Goal: Find specific page/section: Find specific page/section

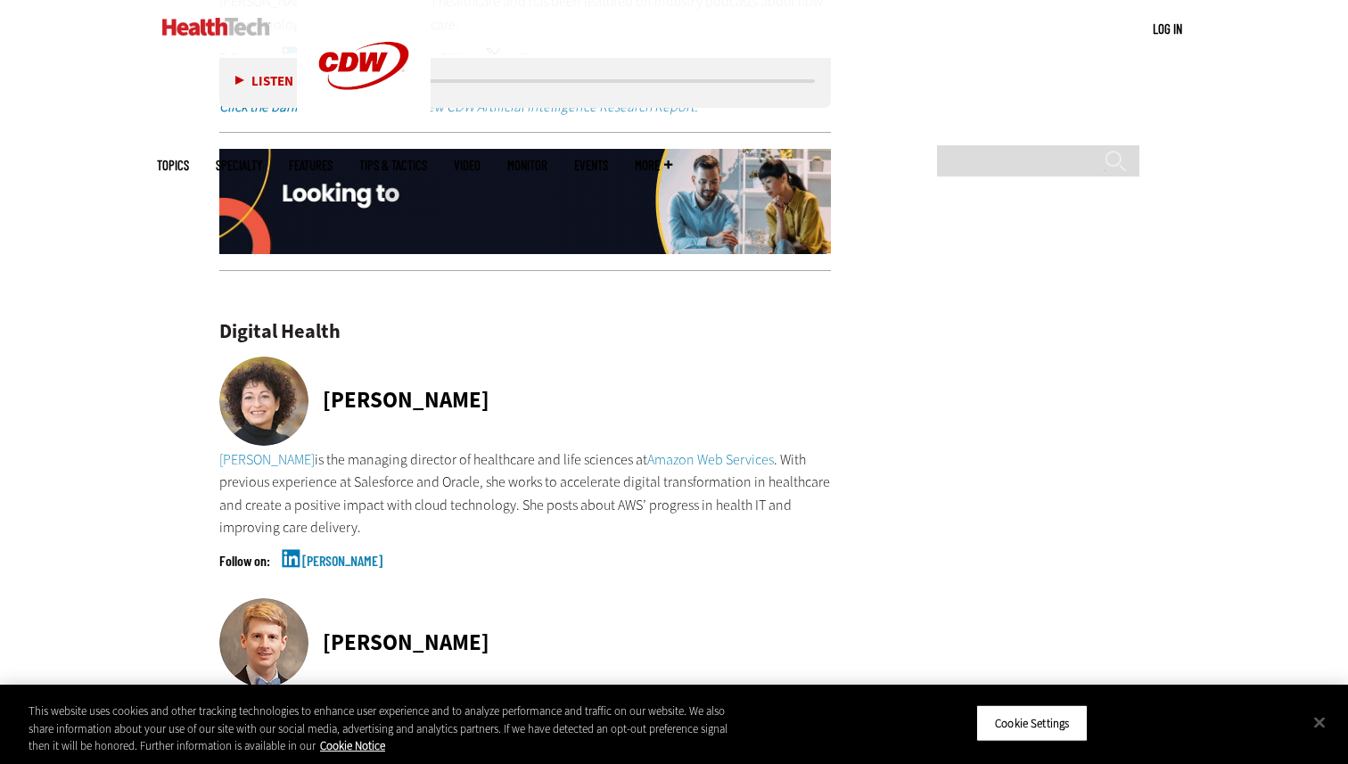
scroll to position [4279, 0]
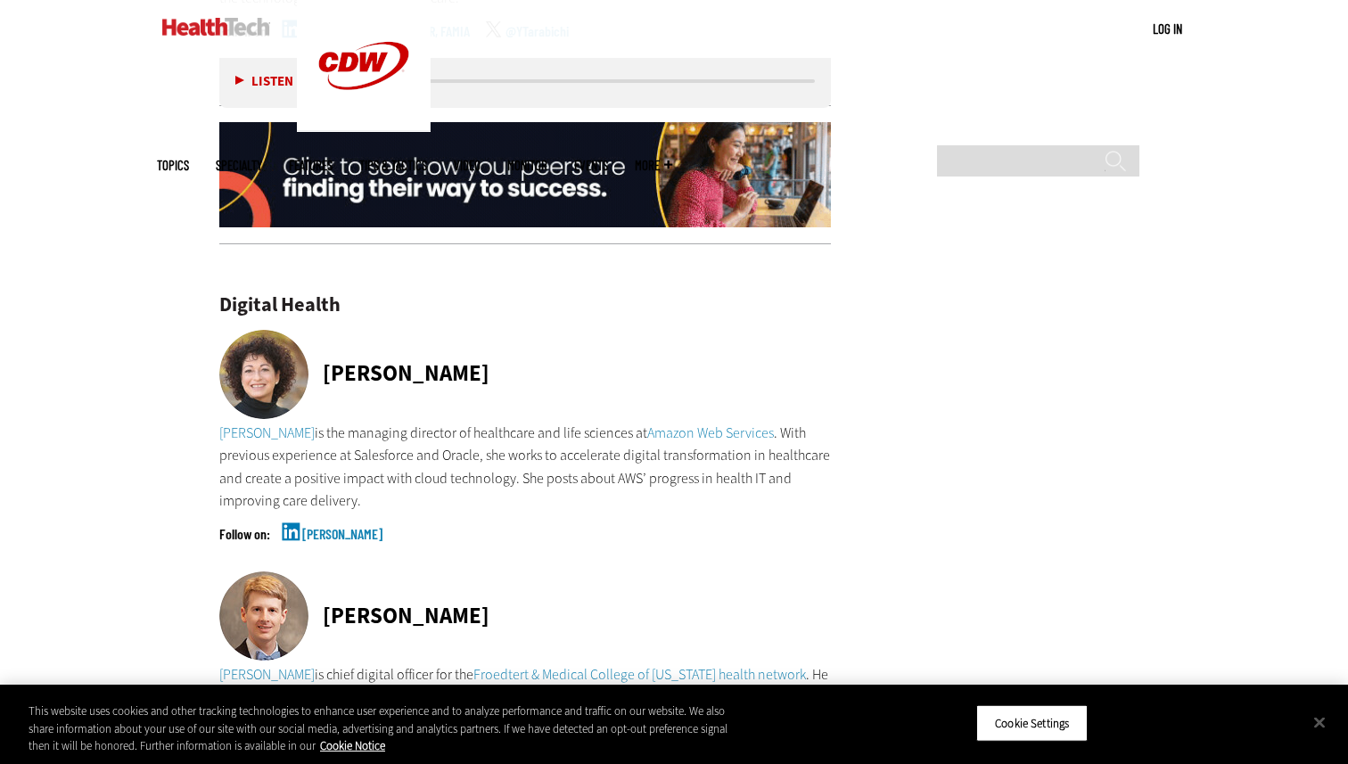
click at [327, 527] on link "[PERSON_NAME]" at bounding box center [342, 549] width 80 height 45
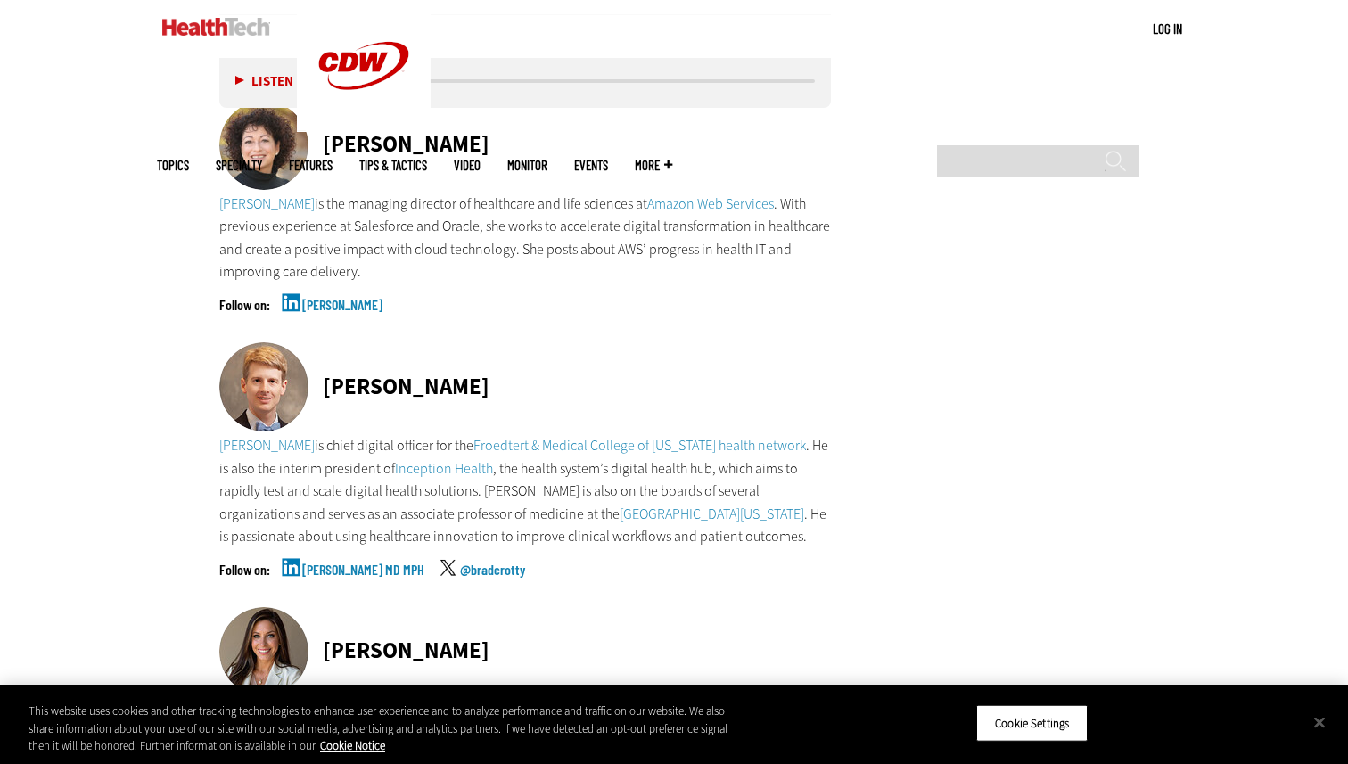
scroll to position [4514, 0]
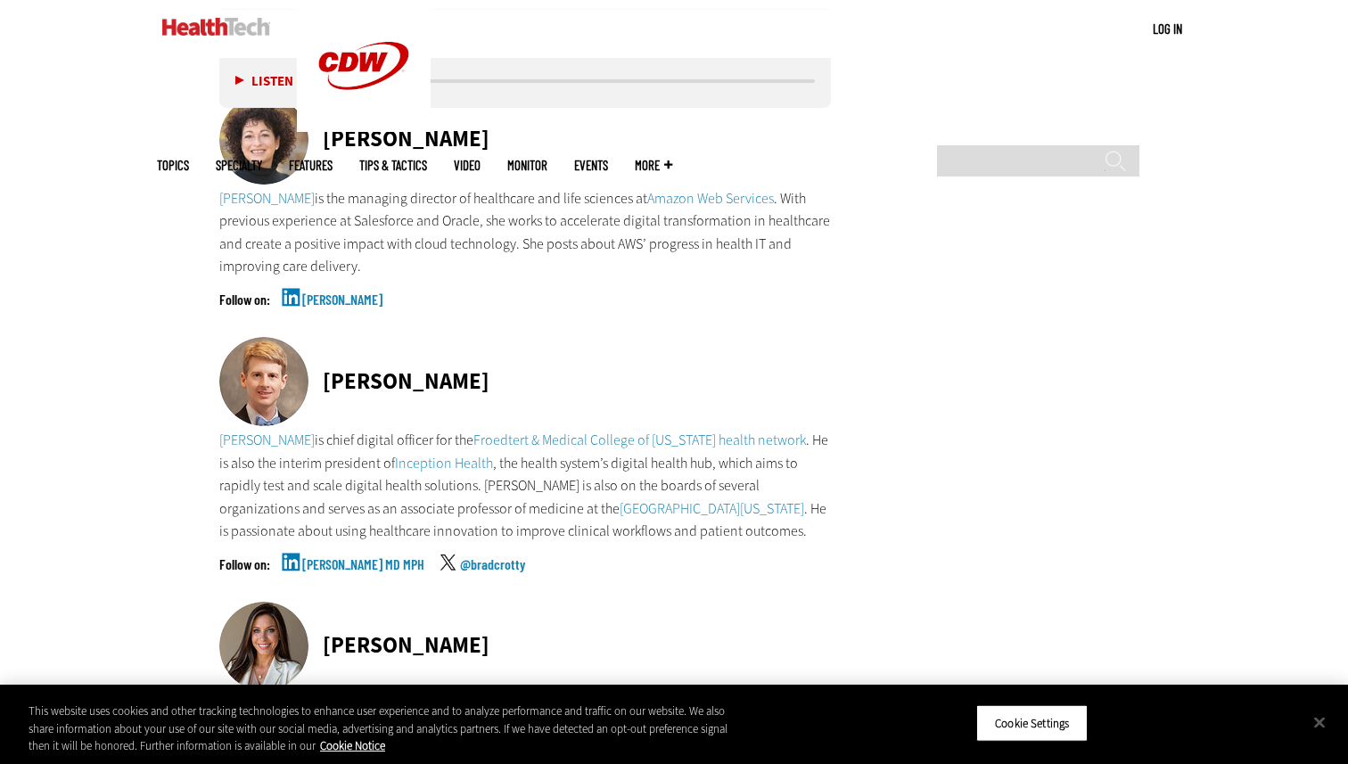
click at [340, 557] on link "[PERSON_NAME] MD MPH" at bounding box center [363, 579] width 122 height 45
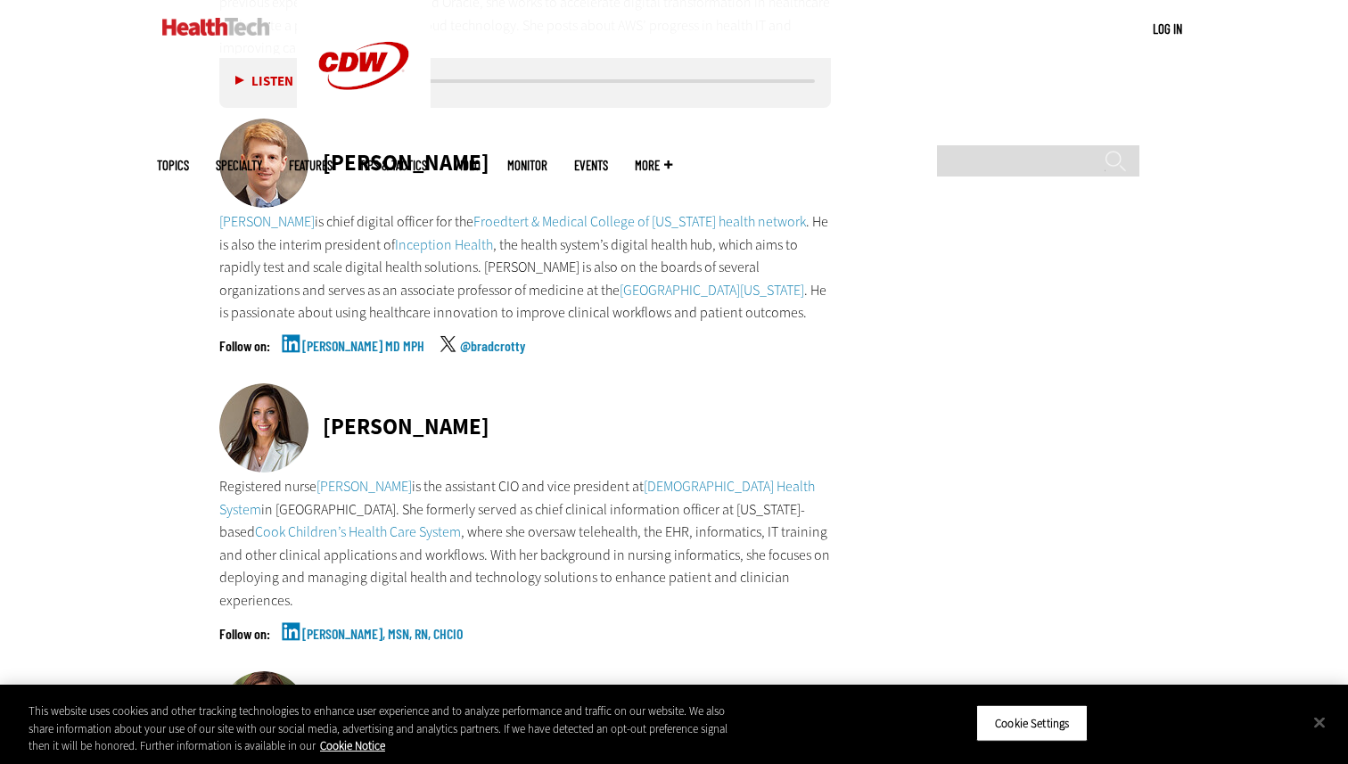
scroll to position [4779, 0]
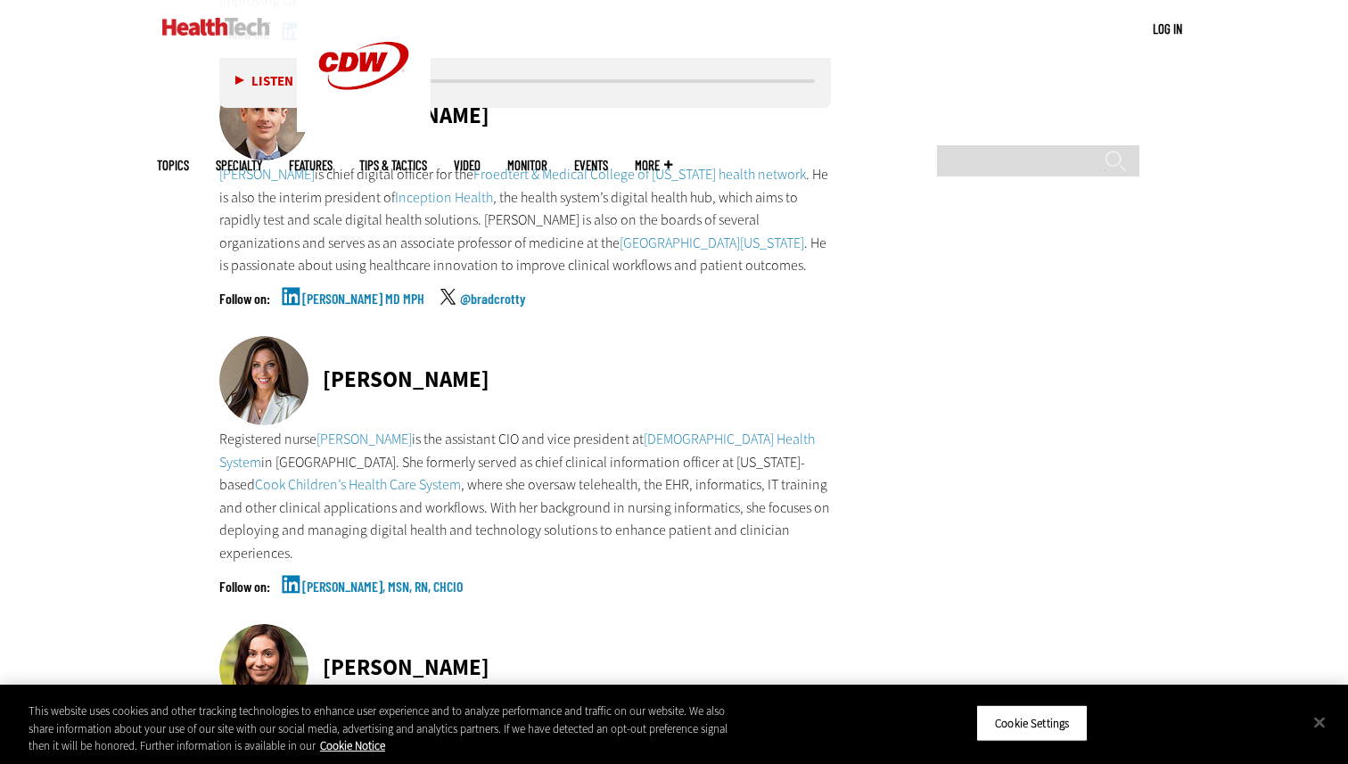
click at [381, 579] on link "[PERSON_NAME], MSN, RN, CHCIO" at bounding box center [382, 601] width 160 height 45
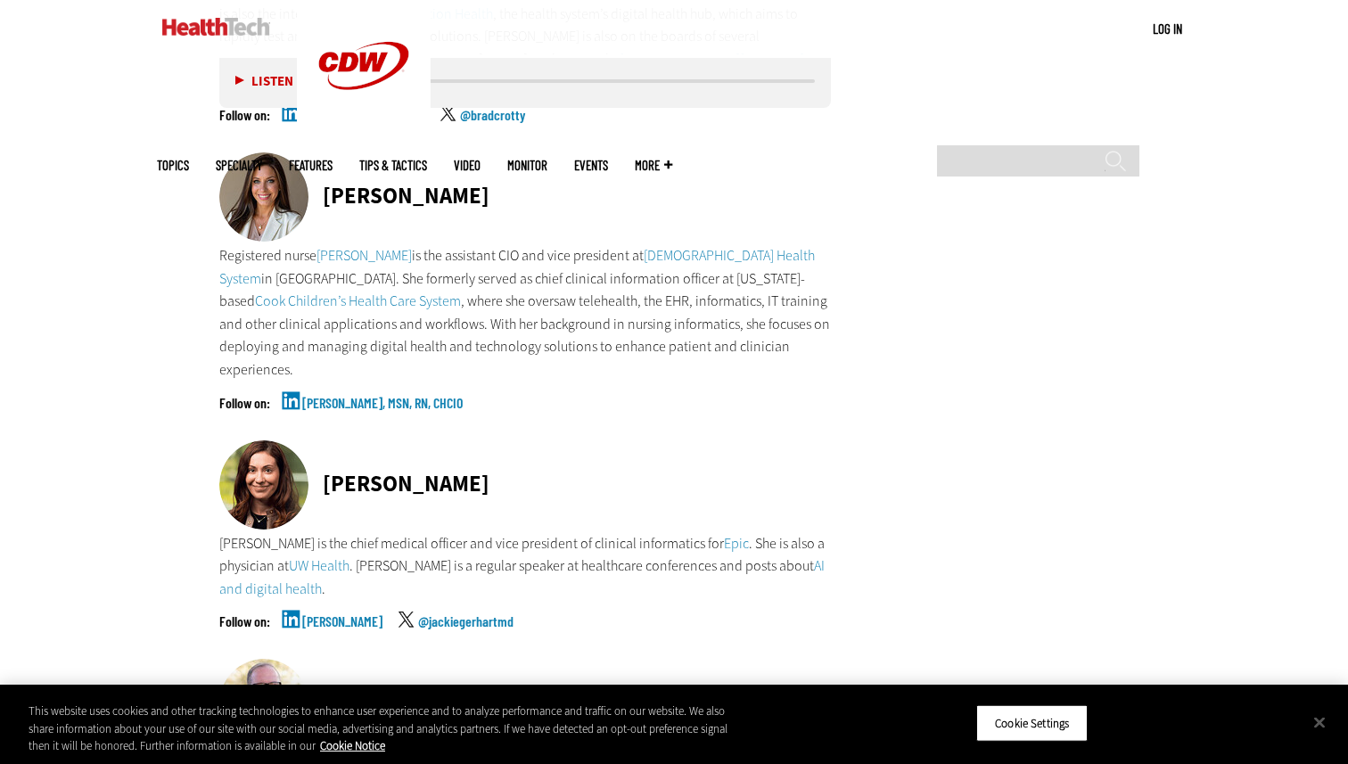
scroll to position [5076, 0]
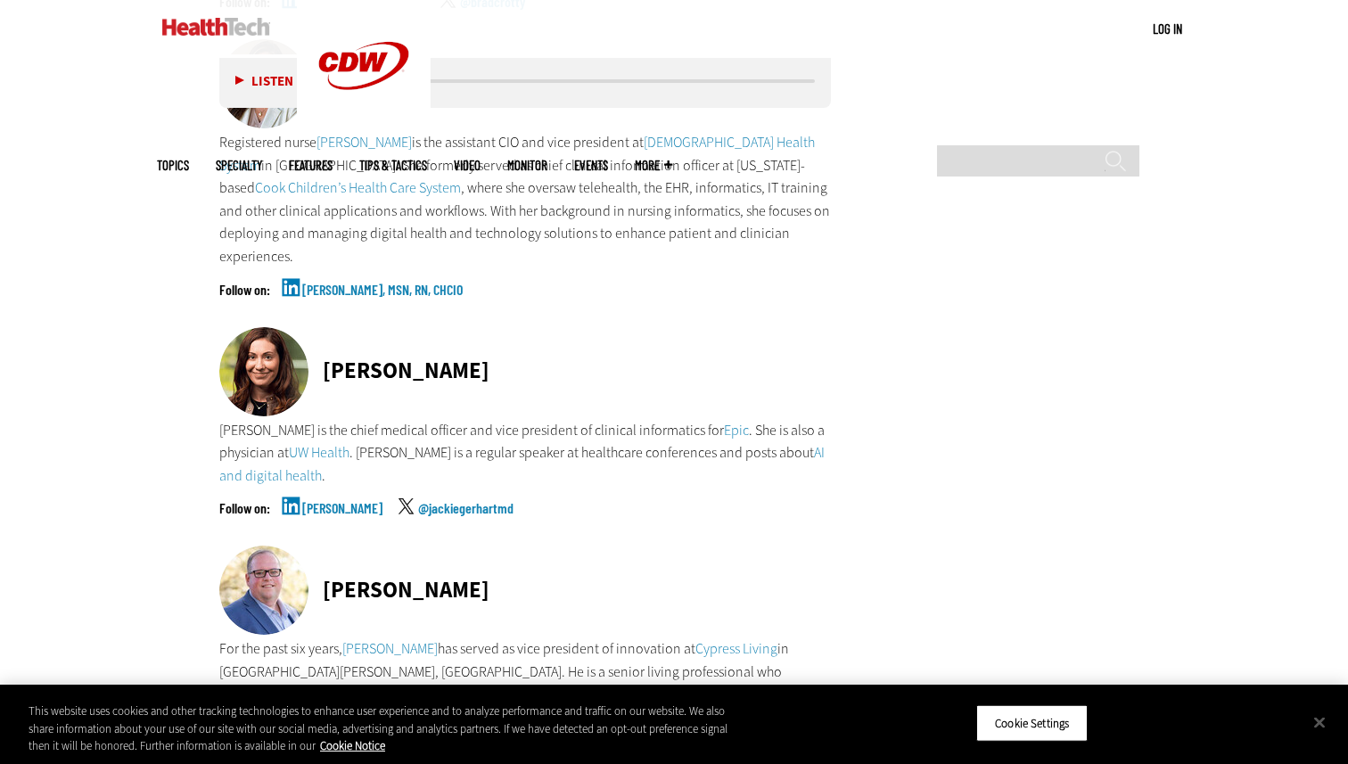
click at [348, 501] on link "[PERSON_NAME]" at bounding box center [342, 523] width 80 height 45
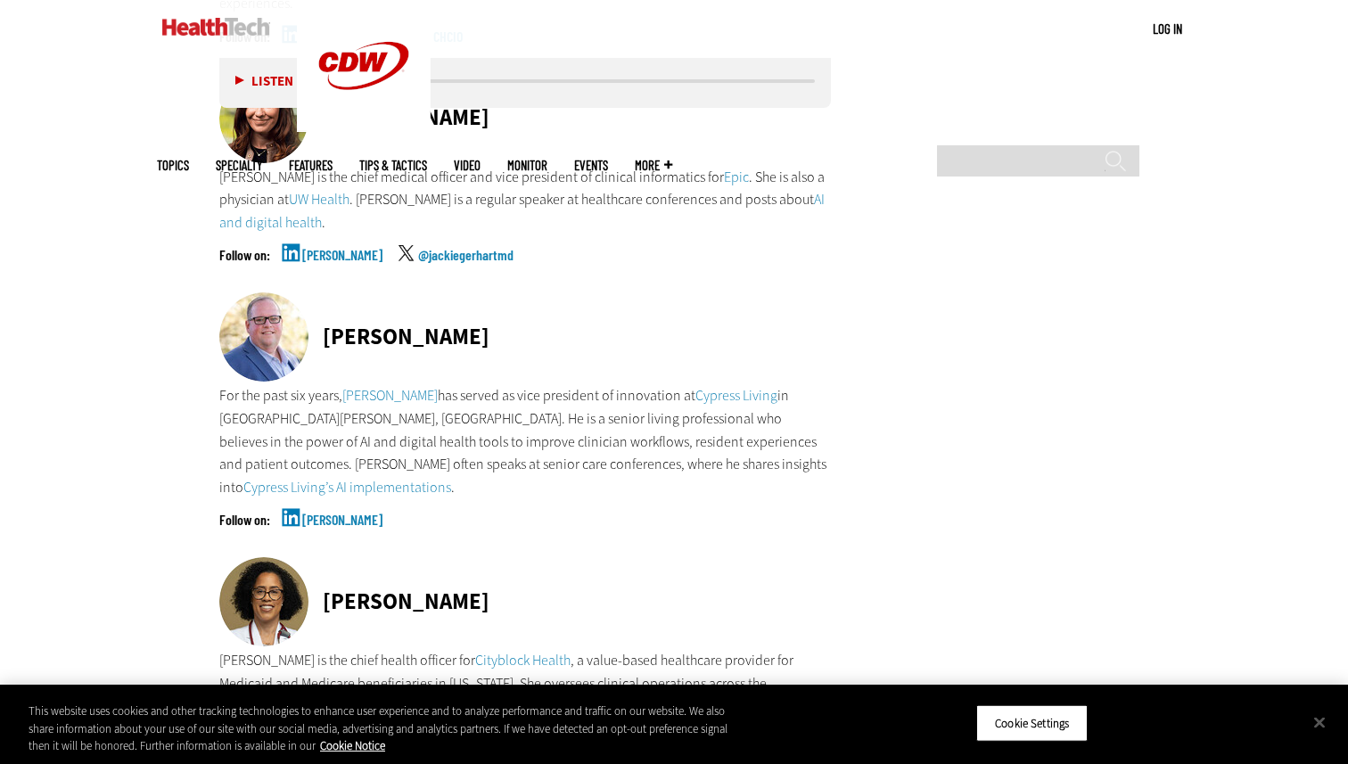
scroll to position [5353, 0]
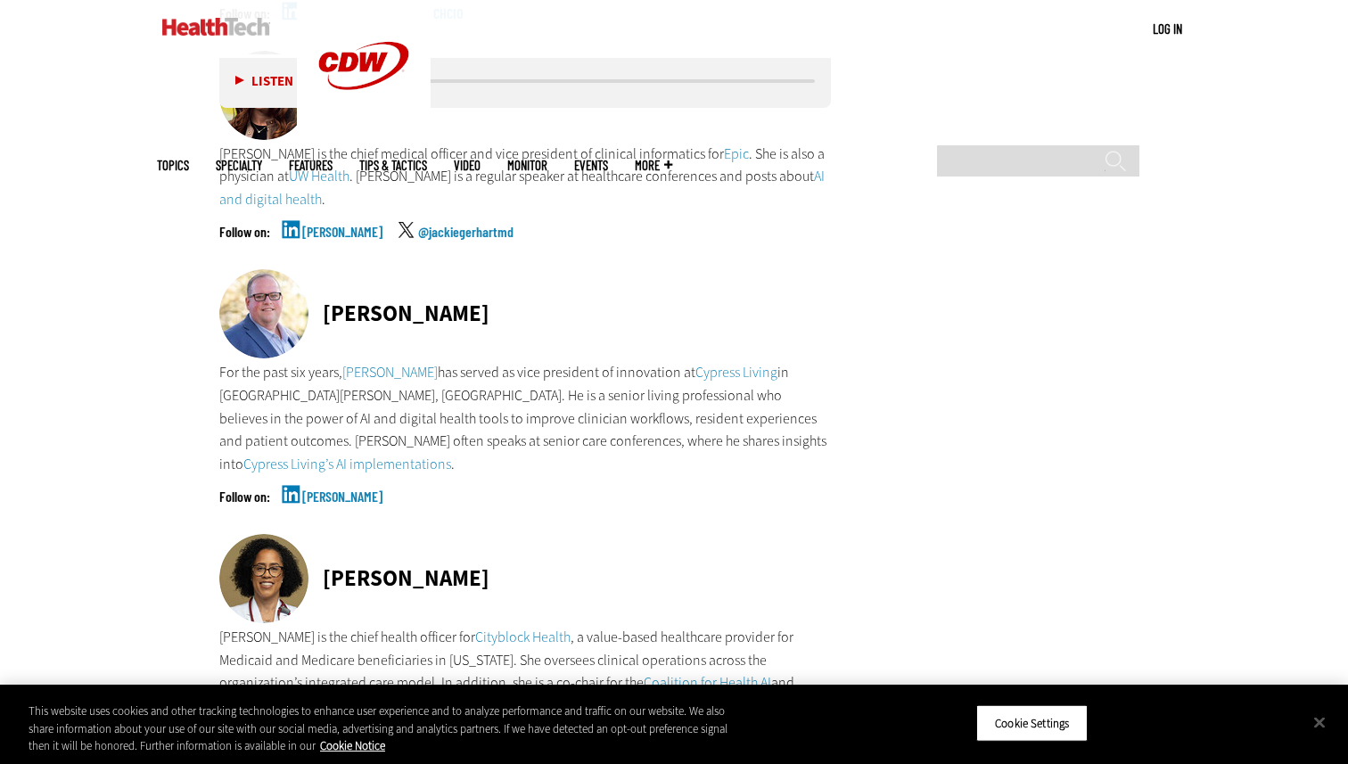
click at [330, 489] on link "[PERSON_NAME]" at bounding box center [342, 511] width 80 height 45
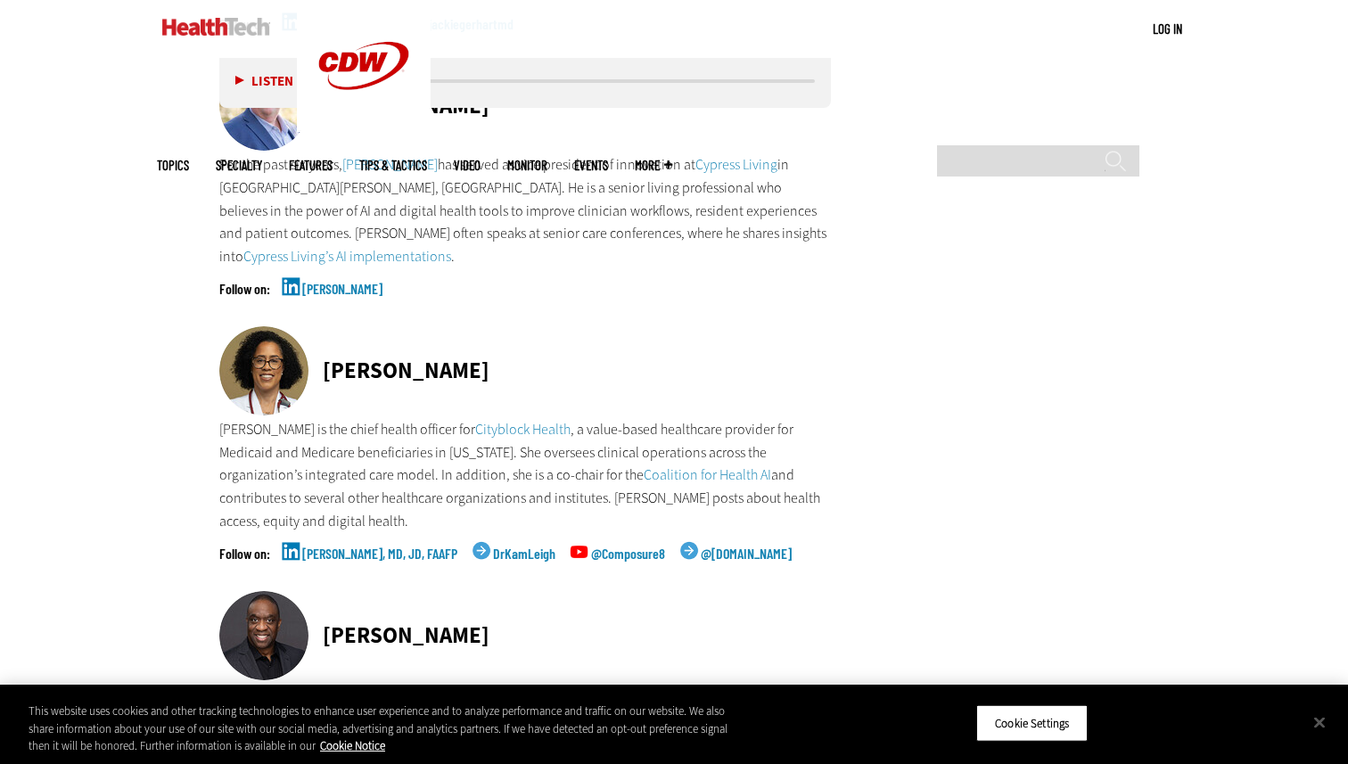
scroll to position [5604, 0]
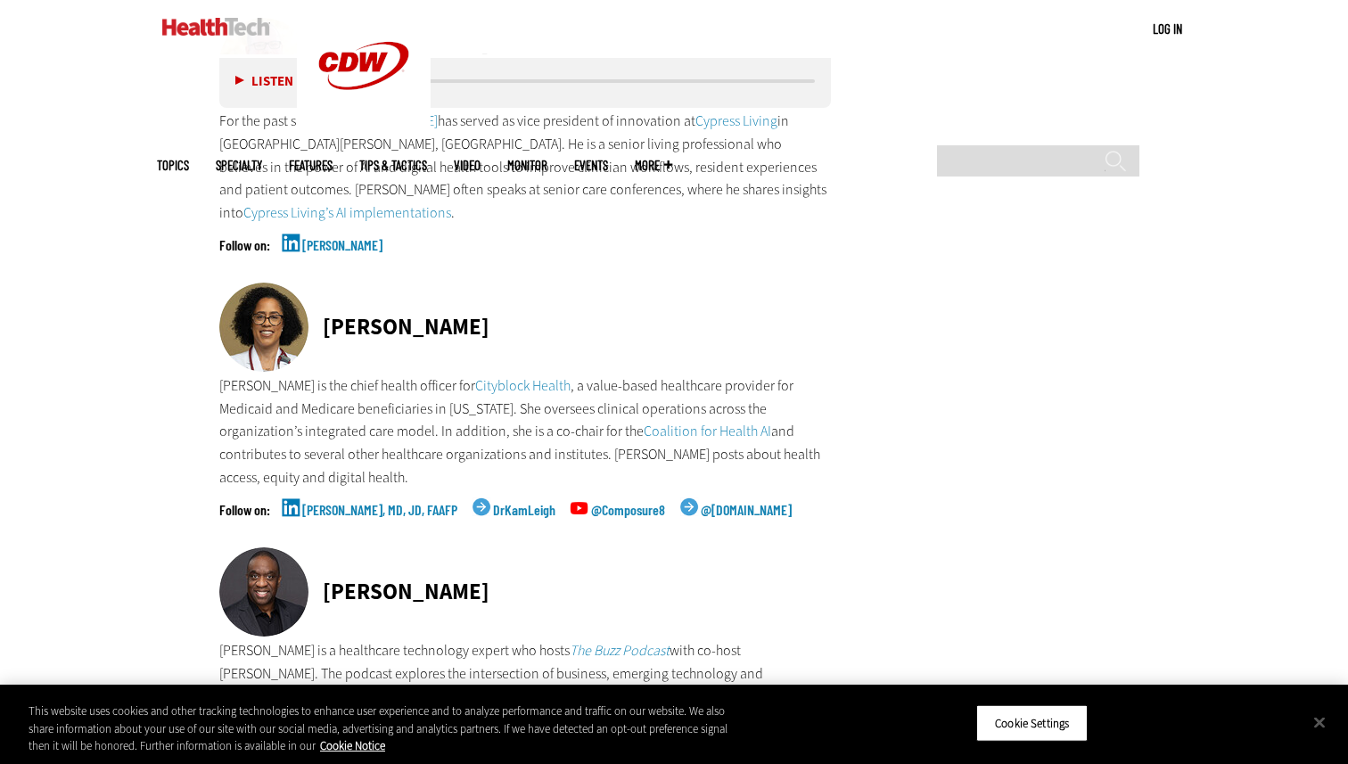
click at [373, 503] on link "[PERSON_NAME], MD, JD, FAAFP" at bounding box center [379, 525] width 155 height 45
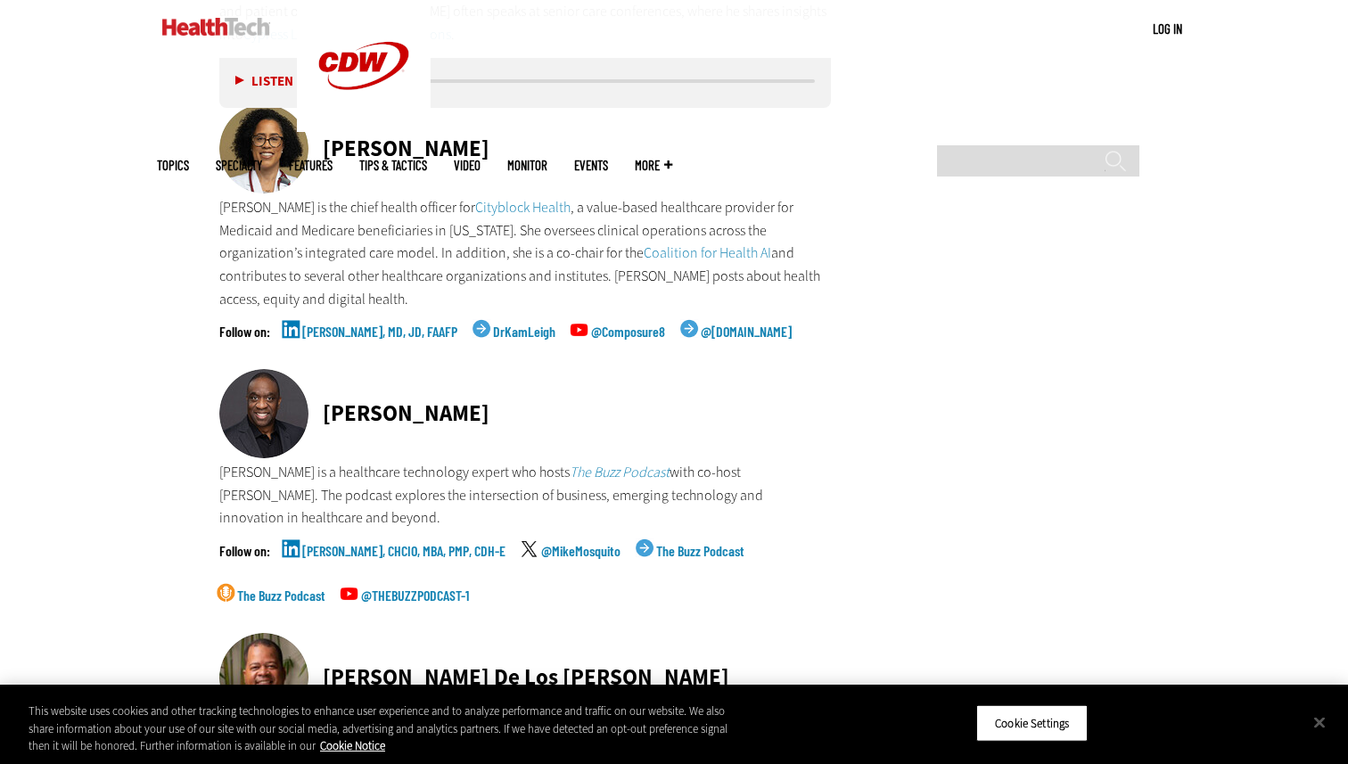
scroll to position [5908, 0]
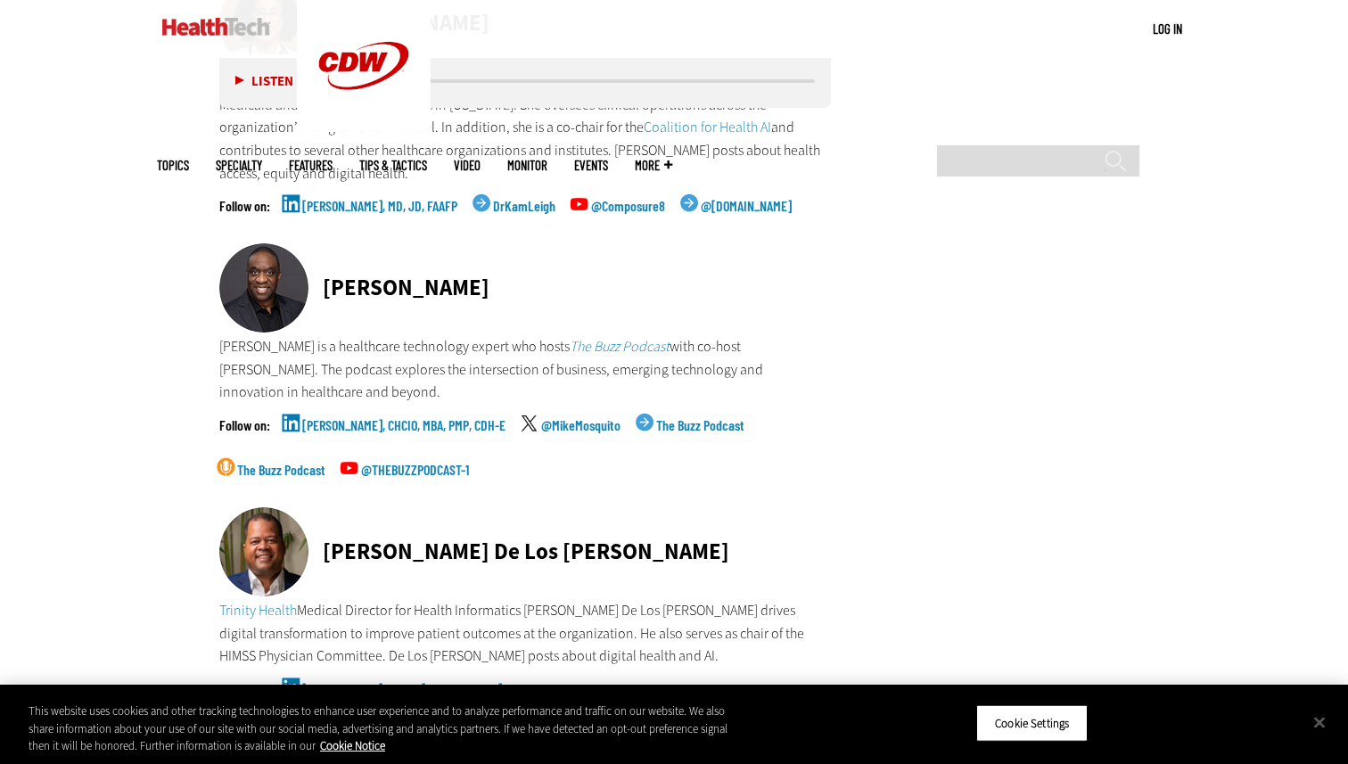
click at [382, 418] on link "[PERSON_NAME], CHCIO, MBA, PMP, CDH-E" at bounding box center [403, 440] width 203 height 45
click at [356, 682] on link "[PERSON_NAME] De Los [PERSON_NAME], MD MBA MS FAAP FACHE FAMIA CHCIO" at bounding box center [494, 704] width 385 height 45
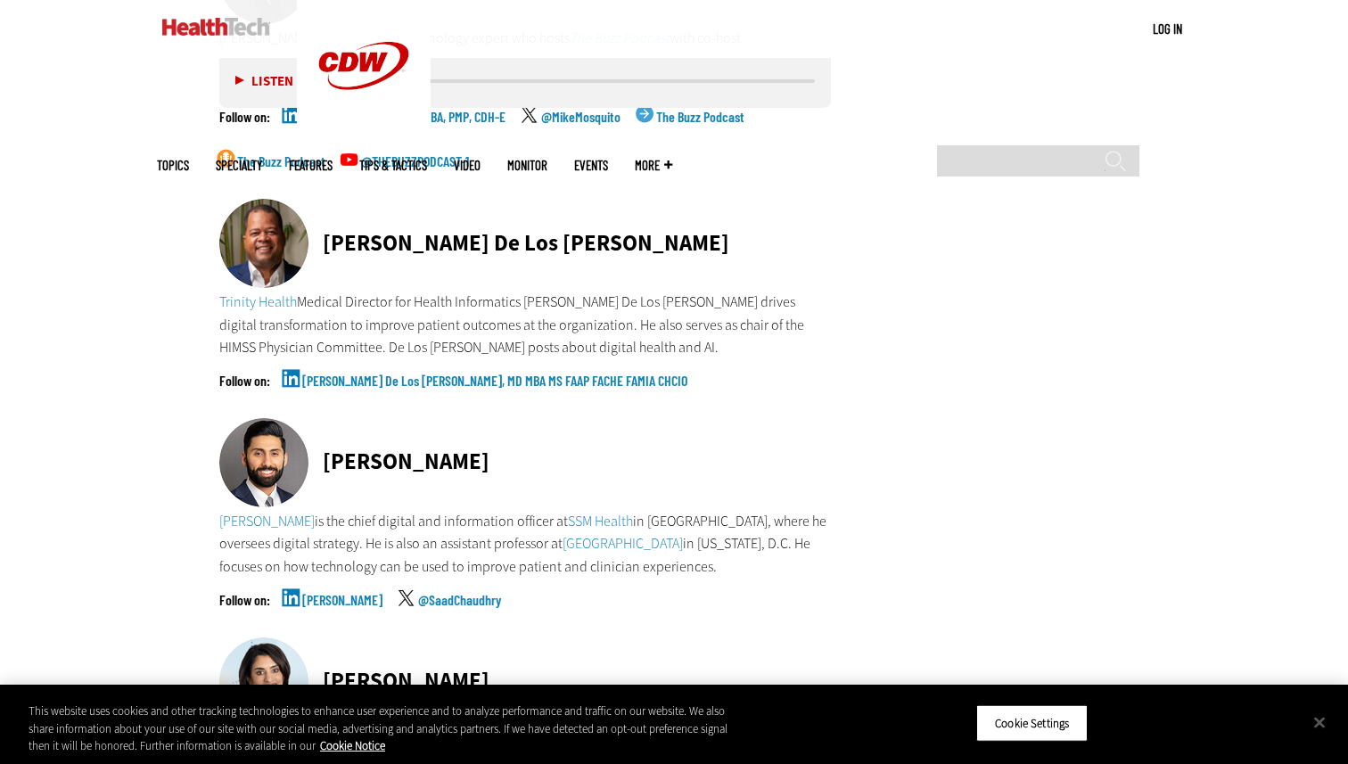
scroll to position [6340, 0]
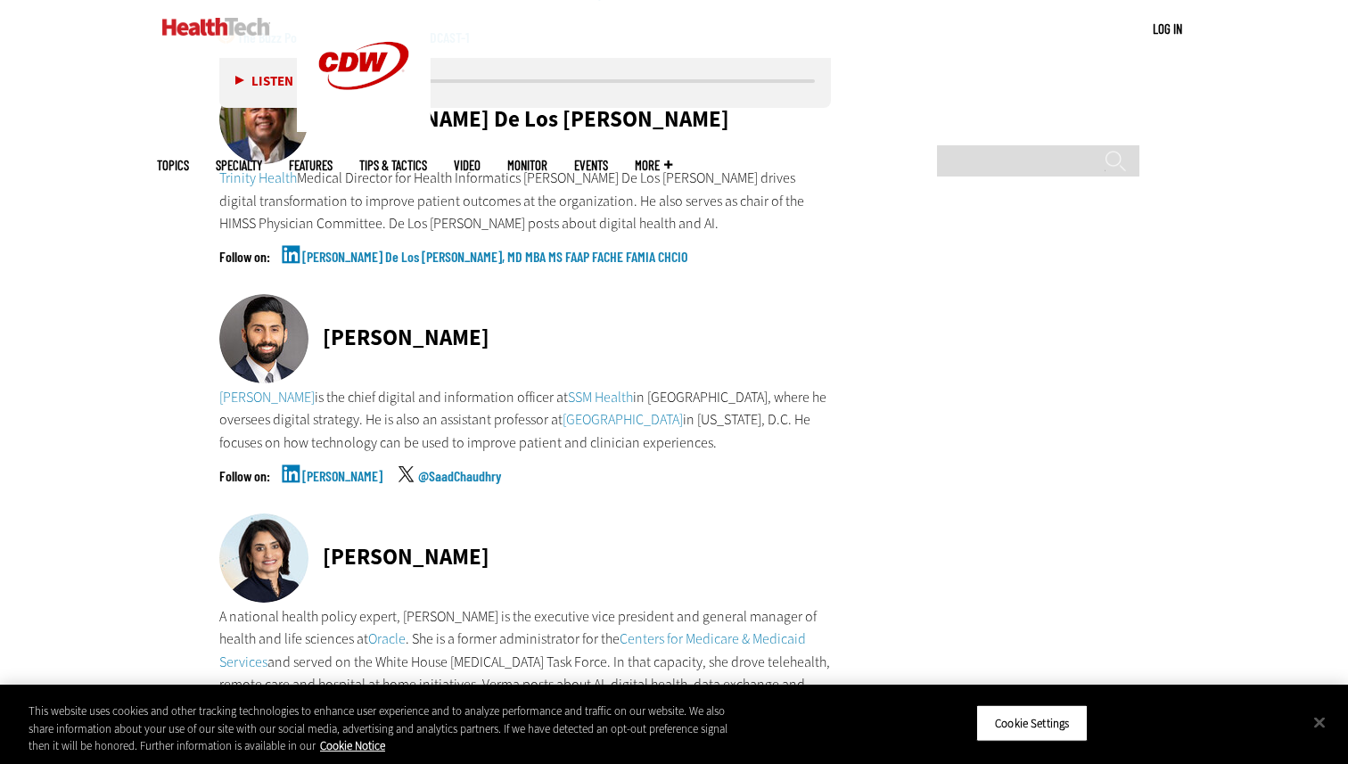
click at [300, 469] on div "[PERSON_NAME] @SaadChaudhry" at bounding box center [524, 491] width 611 height 45
click at [303, 469] on link "[PERSON_NAME]" at bounding box center [342, 491] width 80 height 45
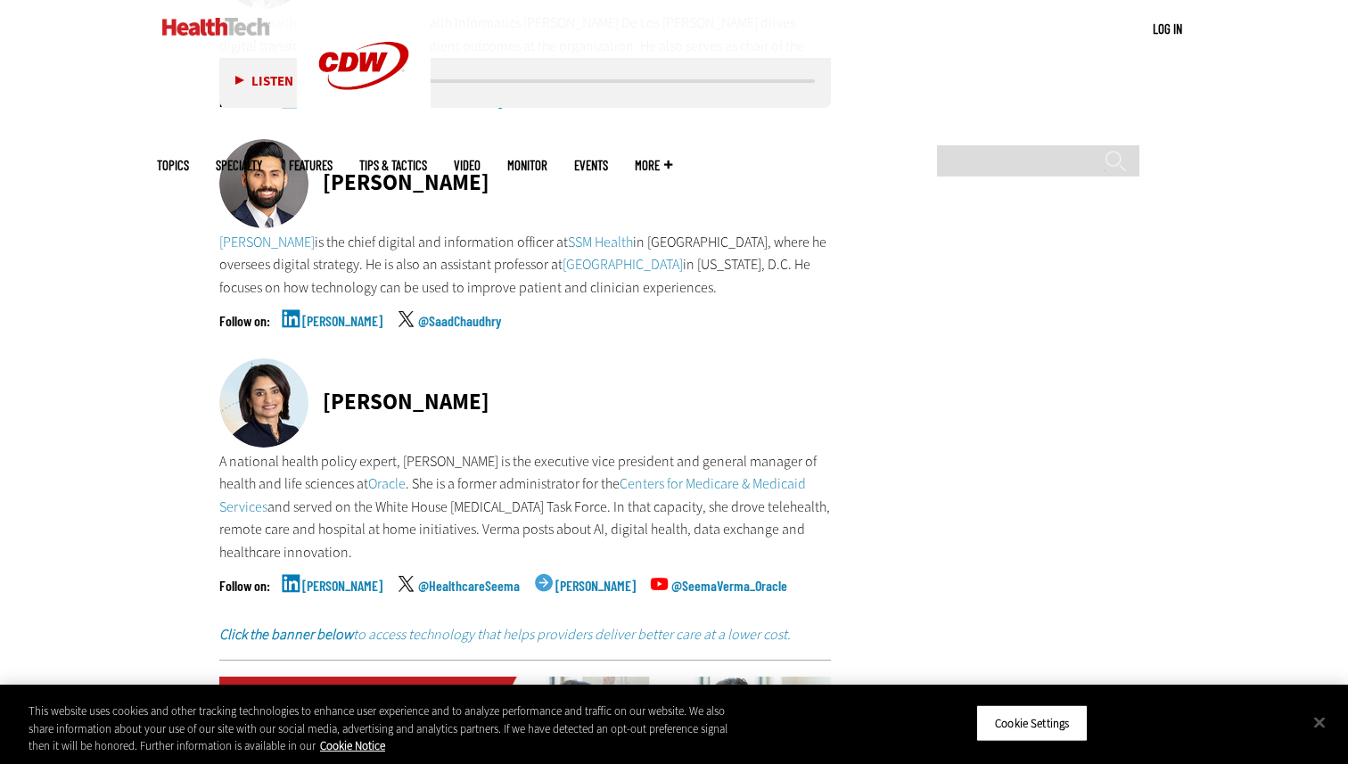
scroll to position [6519, 0]
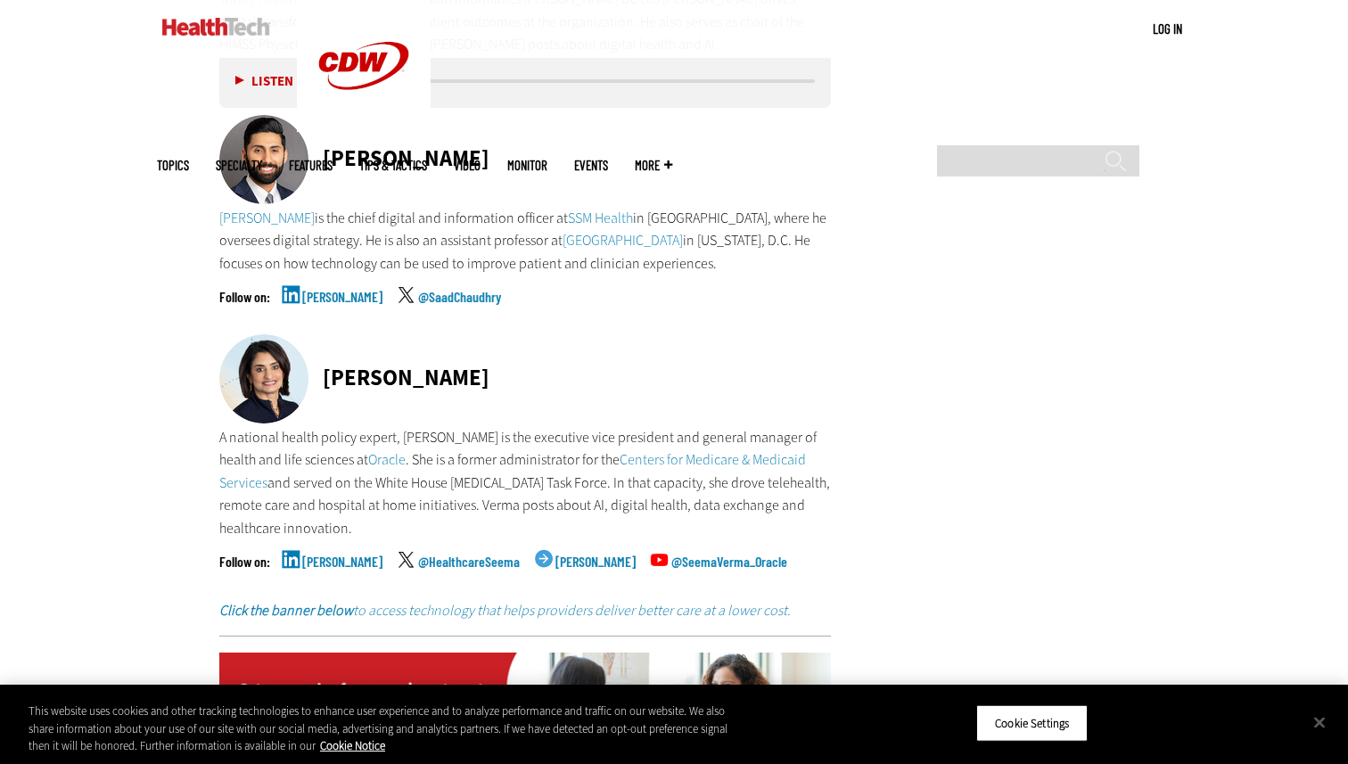
click at [316, 554] on link "[PERSON_NAME]" at bounding box center [342, 576] width 80 height 45
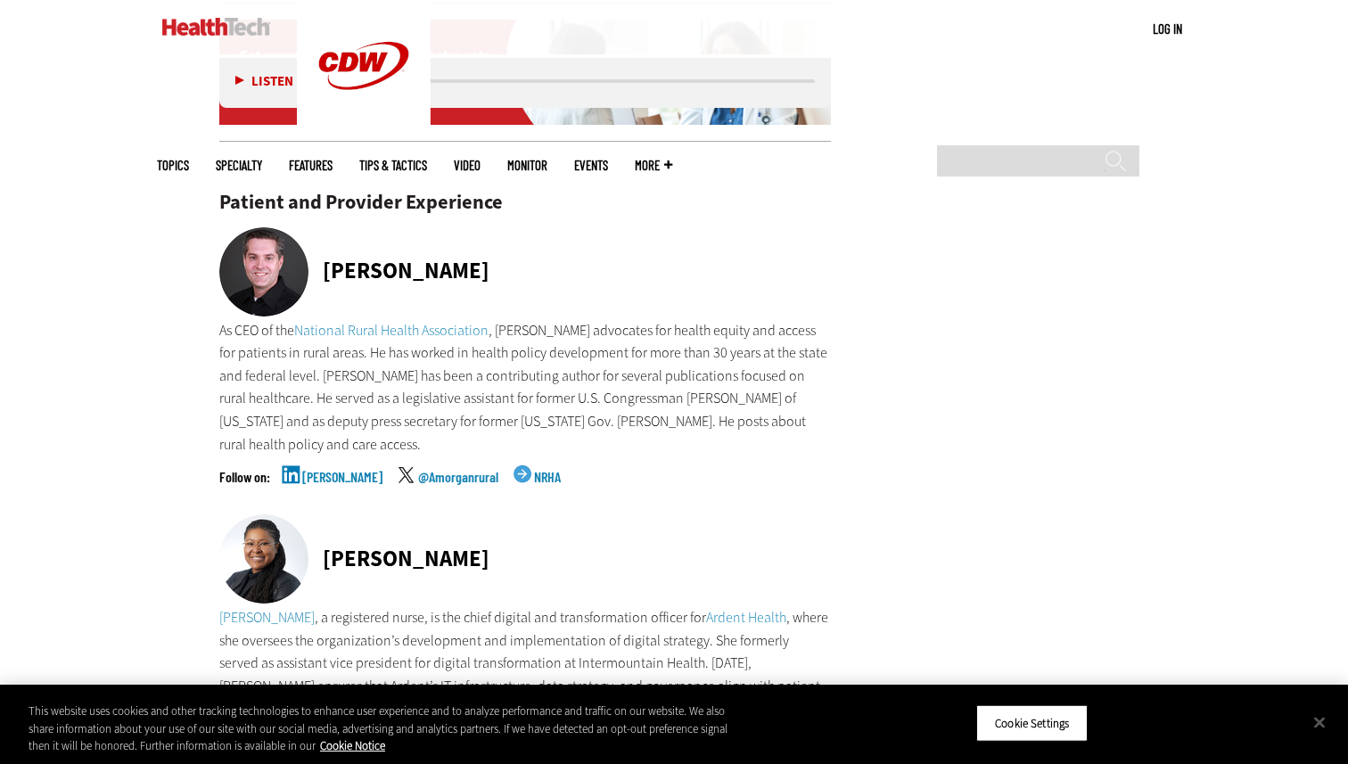
scroll to position [7199, 0]
